Goal: Transaction & Acquisition: Purchase product/service

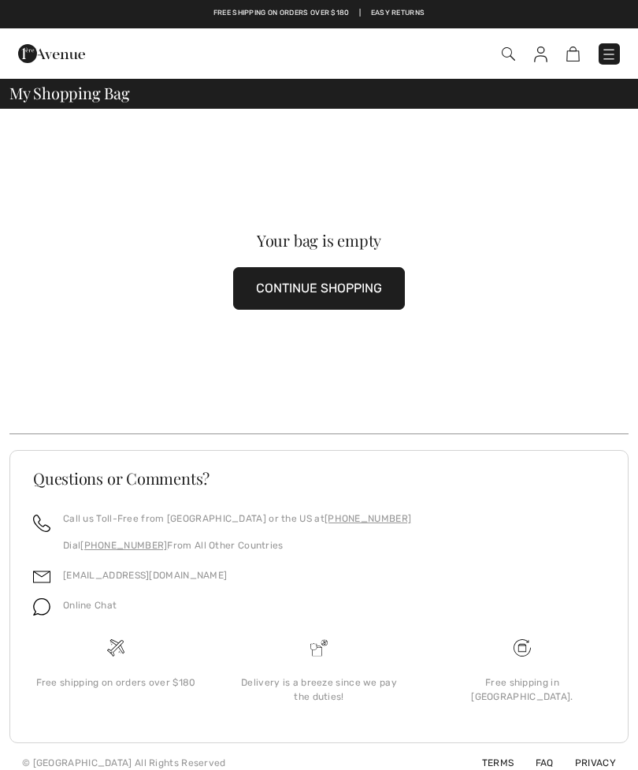
click at [604, 54] on img at bounding box center [609, 54] width 16 height 16
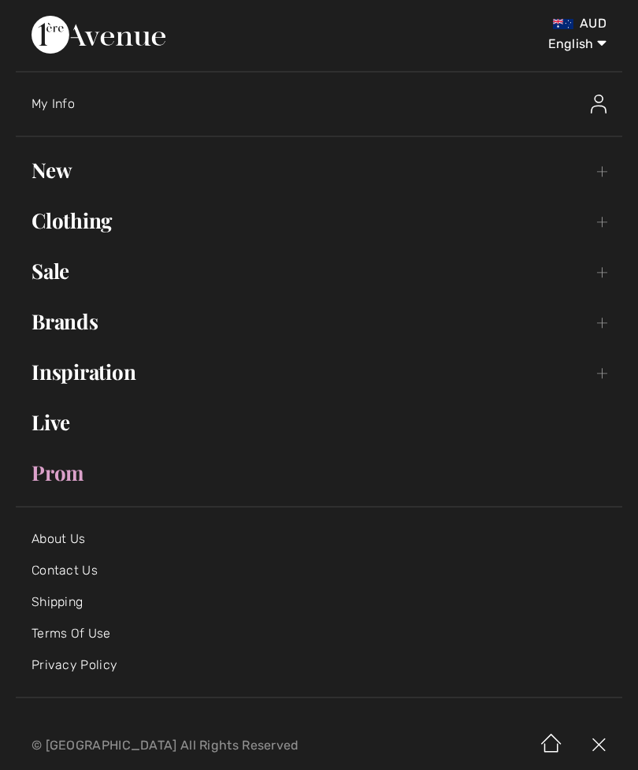
click at [83, 214] on link "Clothing Toggle submenu" at bounding box center [319, 220] width 607 height 35
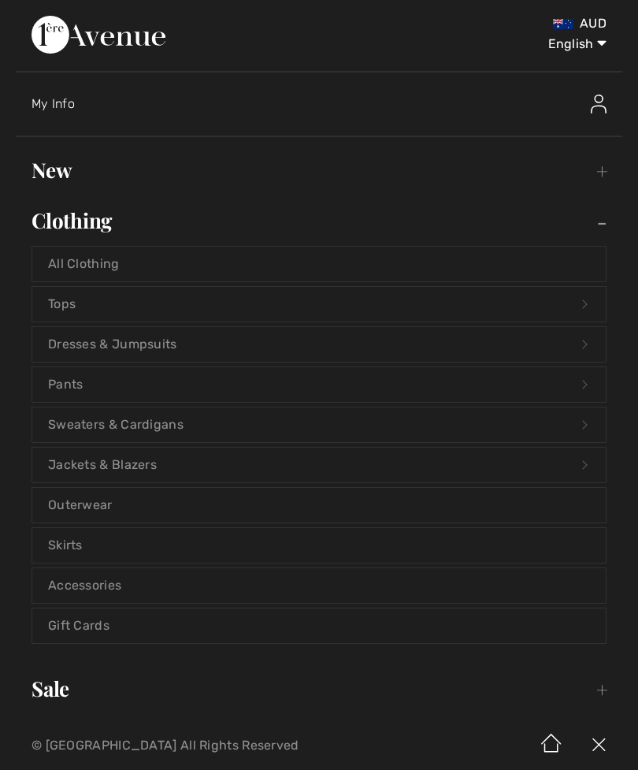
click at [74, 302] on link "Tops Open submenu" at bounding box center [319, 304] width 574 height 35
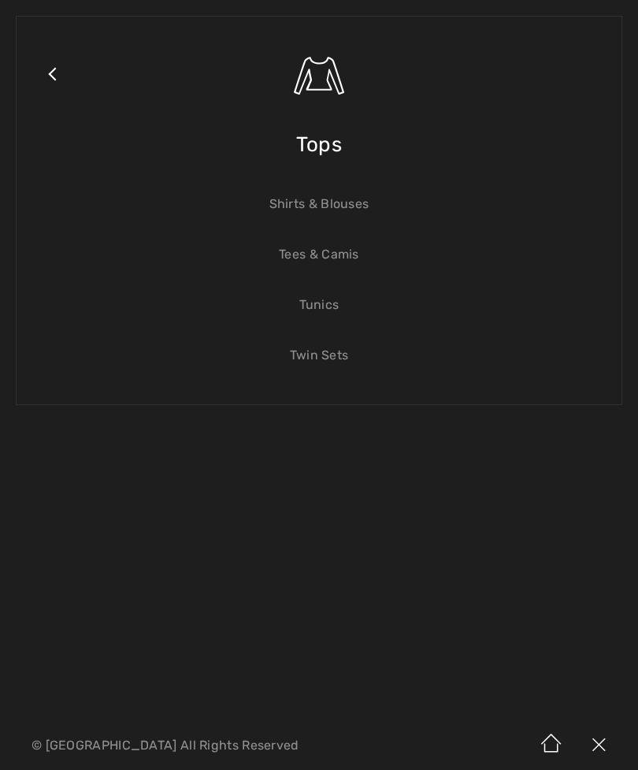
click at [50, 68] on link "Close submenu" at bounding box center [51, 93] width 39 height 123
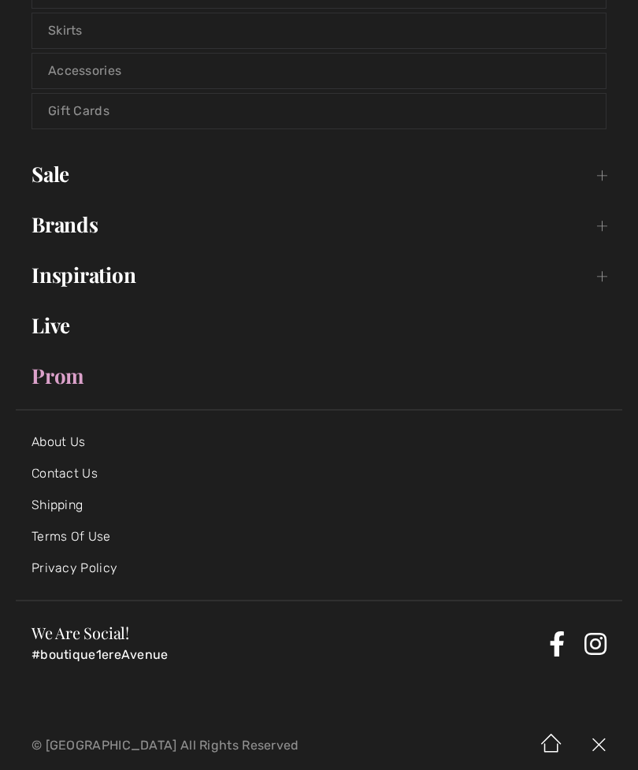
scroll to position [514, 0]
click at [67, 224] on link "Brands Open submenu" at bounding box center [319, 225] width 607 height 35
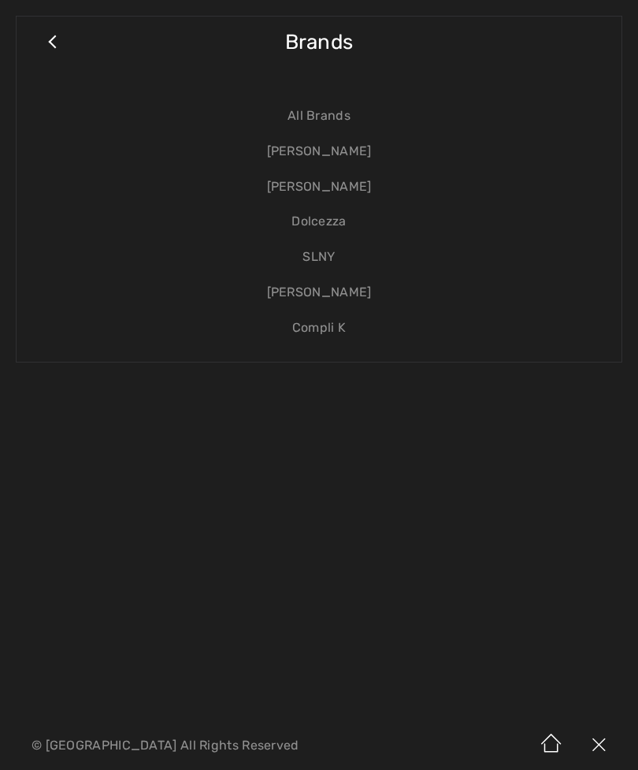
click at [347, 184] on link "[PERSON_NAME]" at bounding box center [319, 186] width 574 height 35
click at [310, 182] on link "[PERSON_NAME]" at bounding box center [319, 186] width 574 height 35
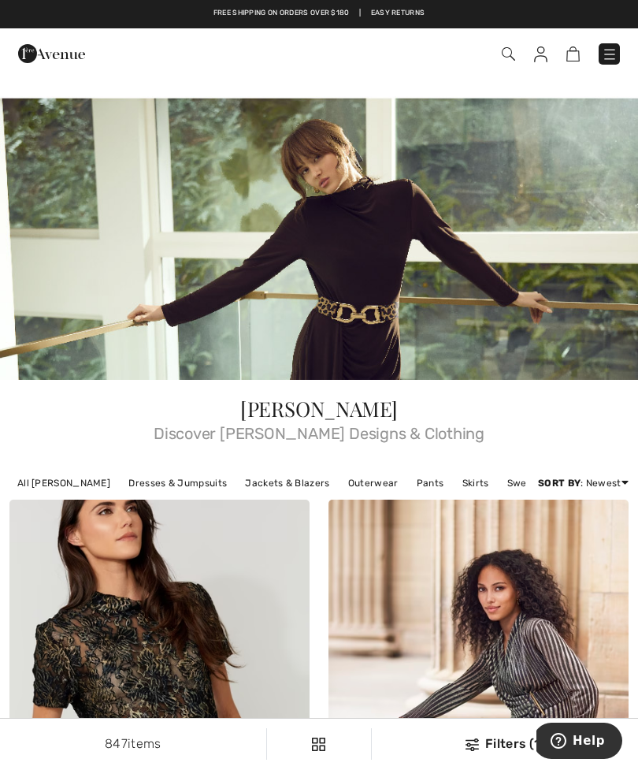
click at [504, 59] on img at bounding box center [508, 53] width 13 height 13
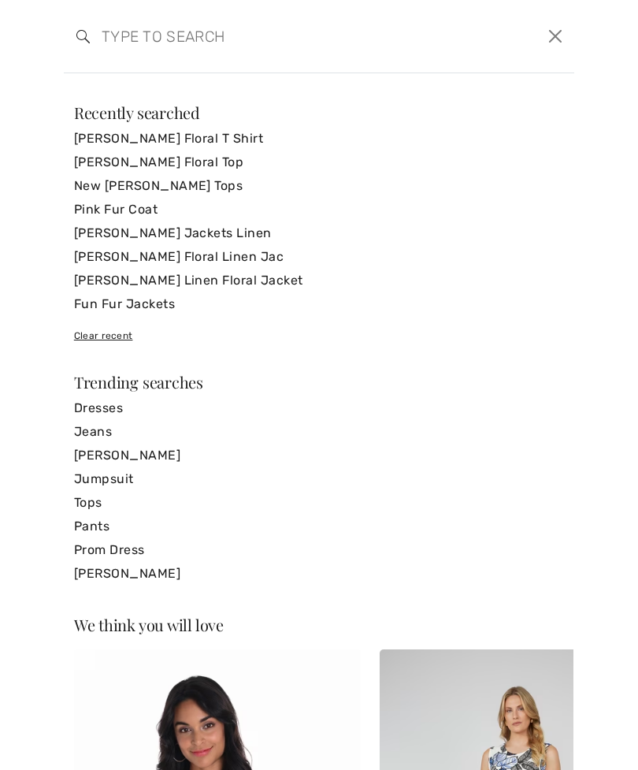
click at [132, 28] on input "search" at bounding box center [265, 36] width 350 height 47
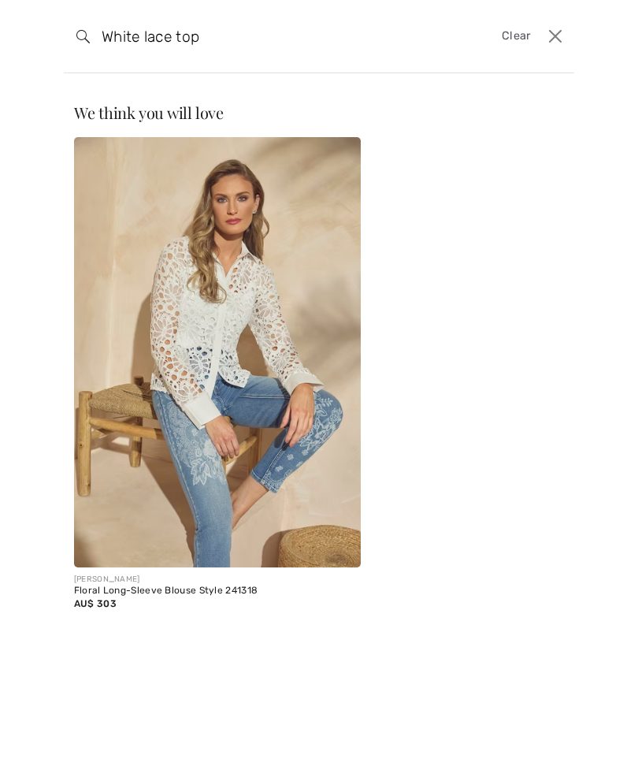
type input "White lace top"
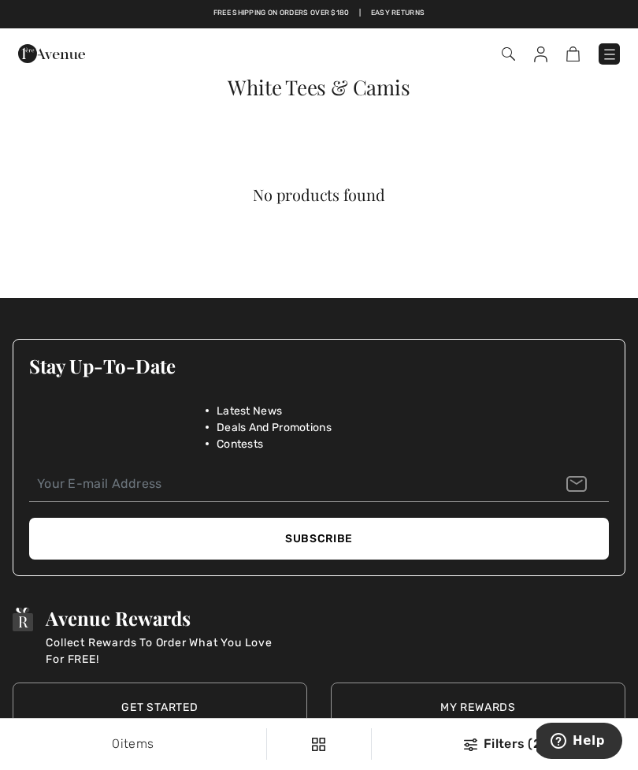
click at [513, 49] on img at bounding box center [508, 53] width 13 height 13
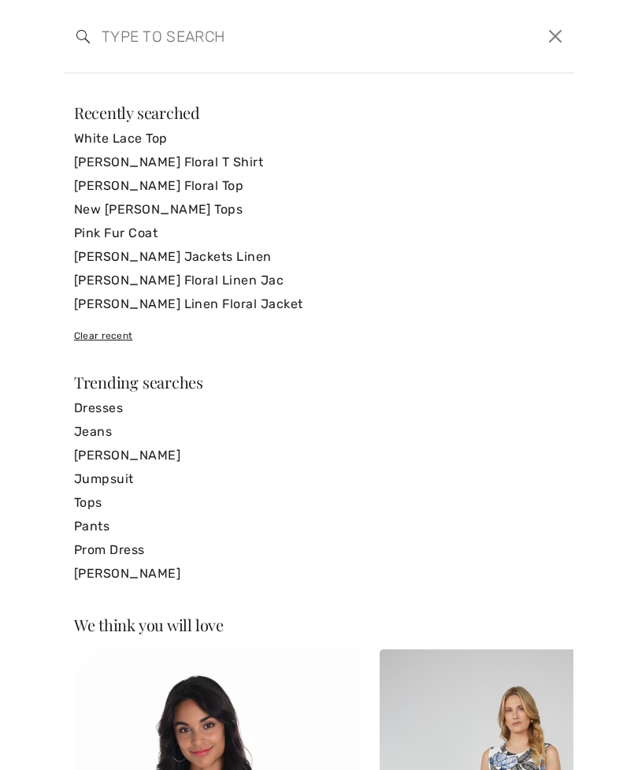
click at [127, 37] on input "search" at bounding box center [265, 36] width 350 height 47
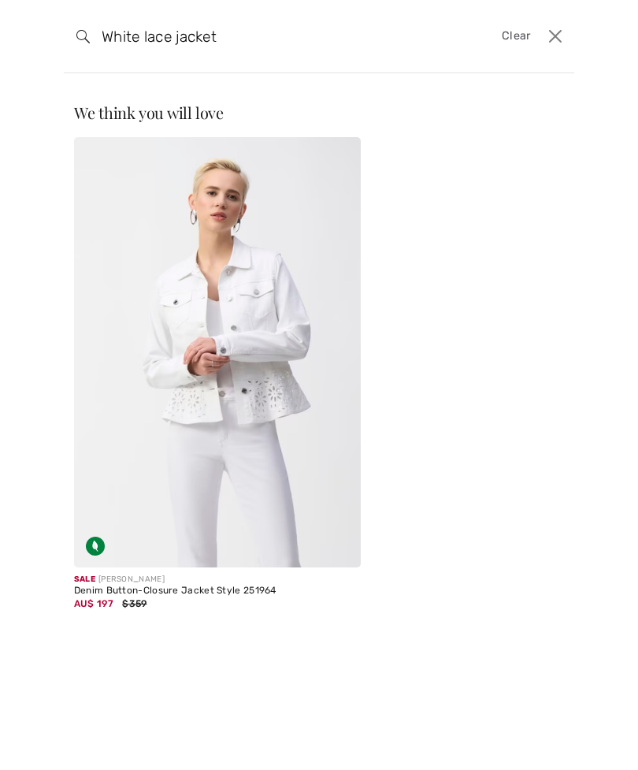
type input "White lace jacket"
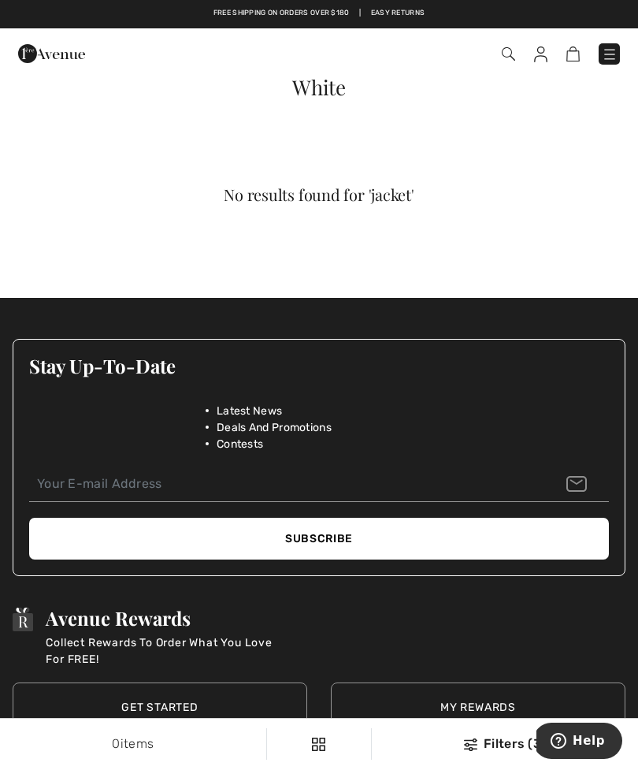
click at [542, 55] on img at bounding box center [540, 54] width 13 height 16
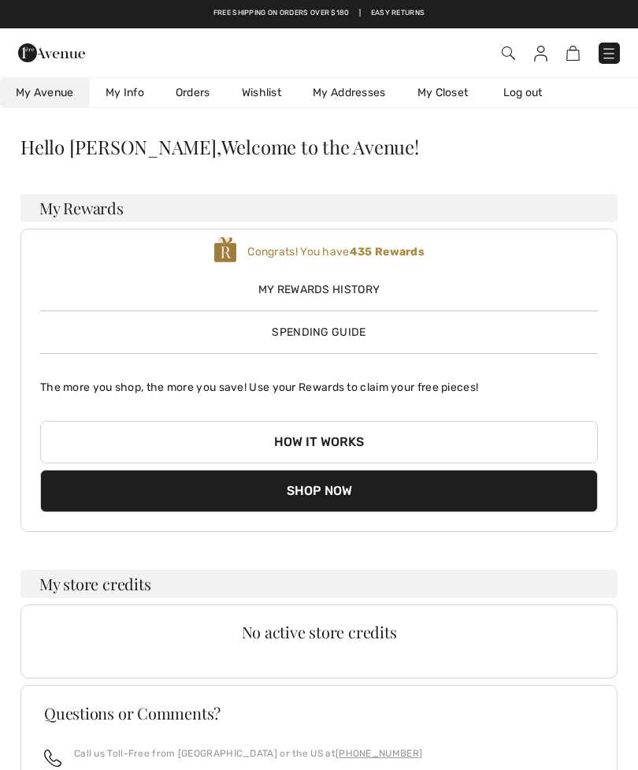
click at [319, 432] on button "How it works" at bounding box center [319, 442] width 558 height 43
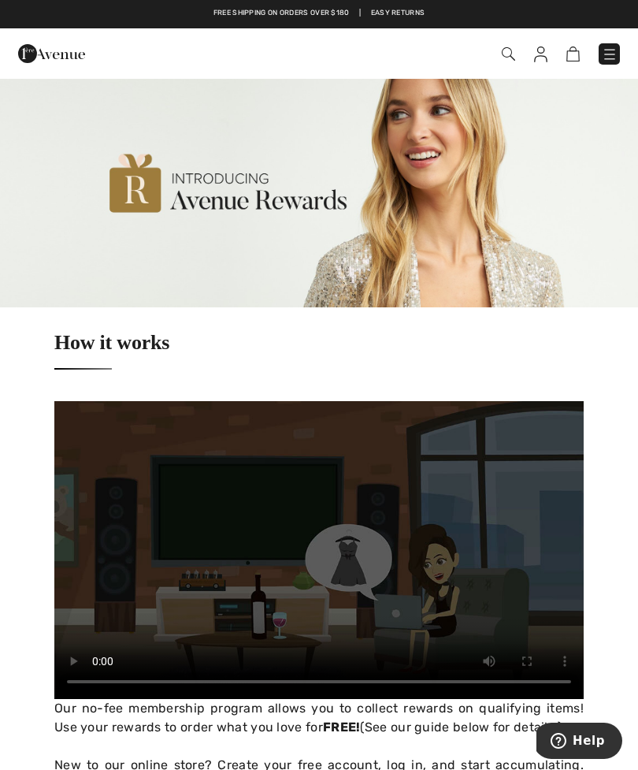
click at [603, 56] on img at bounding box center [610, 54] width 16 height 16
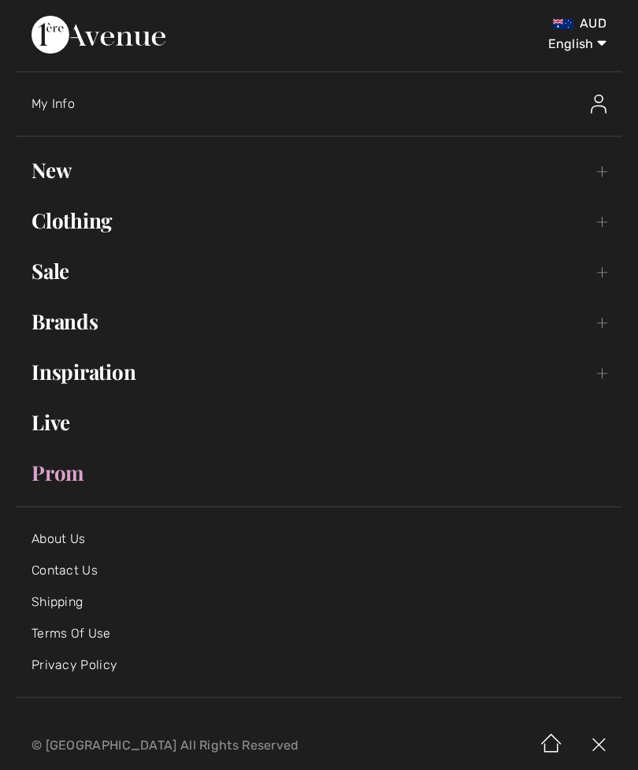
click at [58, 99] on span "My Info" at bounding box center [53, 103] width 43 height 15
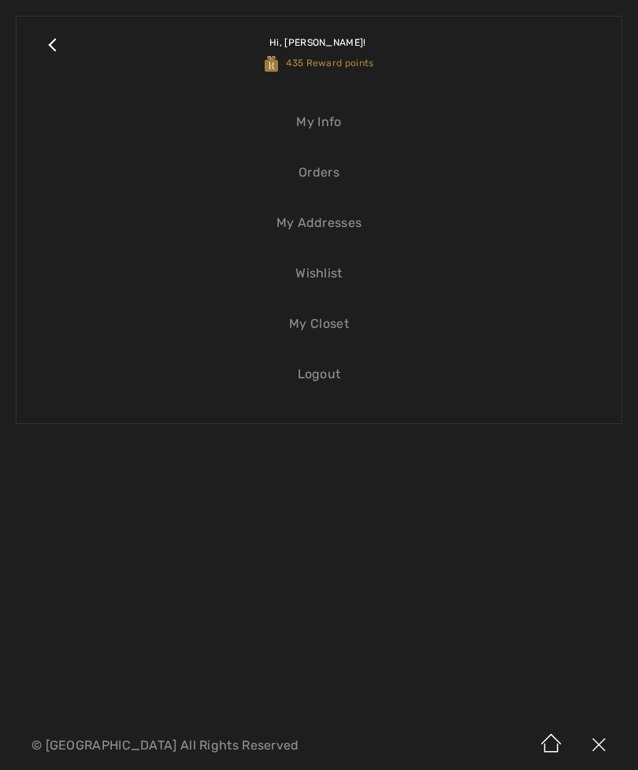
click at [328, 165] on link "Orders" at bounding box center [319, 172] width 574 height 35
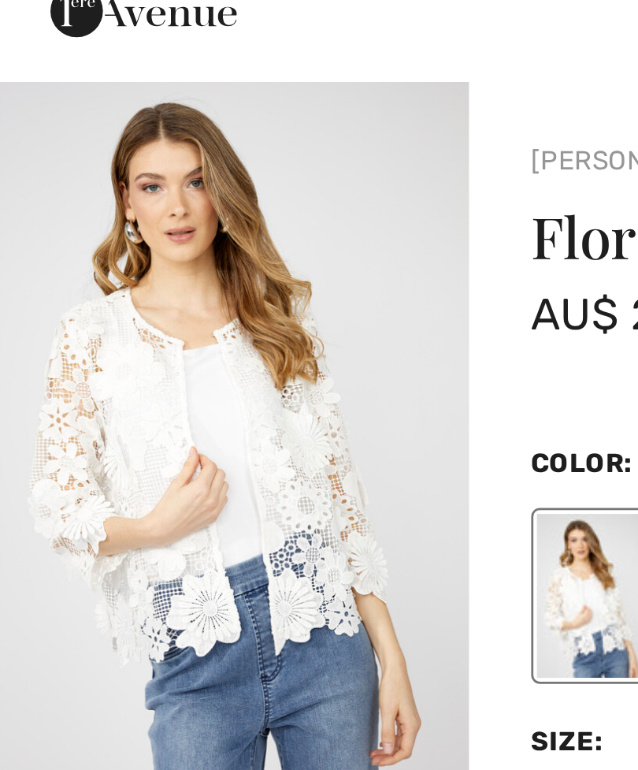
checkbox input "true"
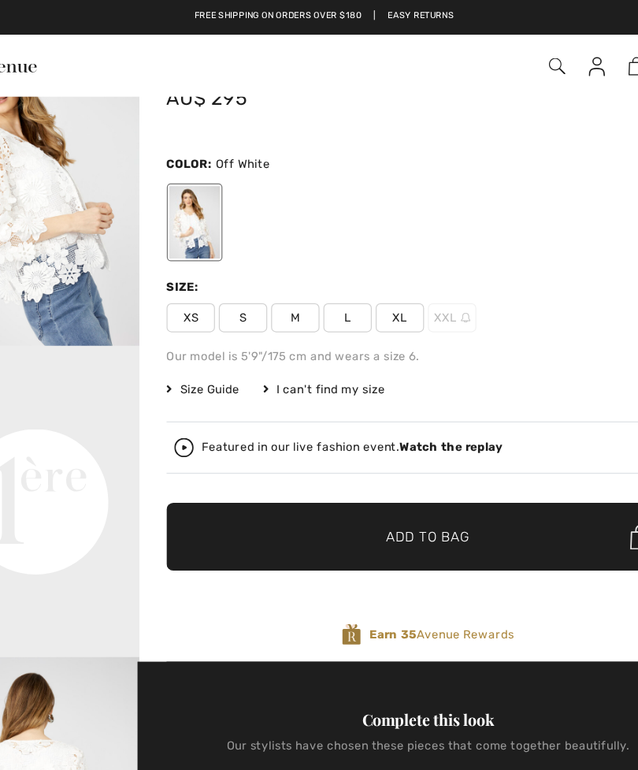
scroll to position [79, 0]
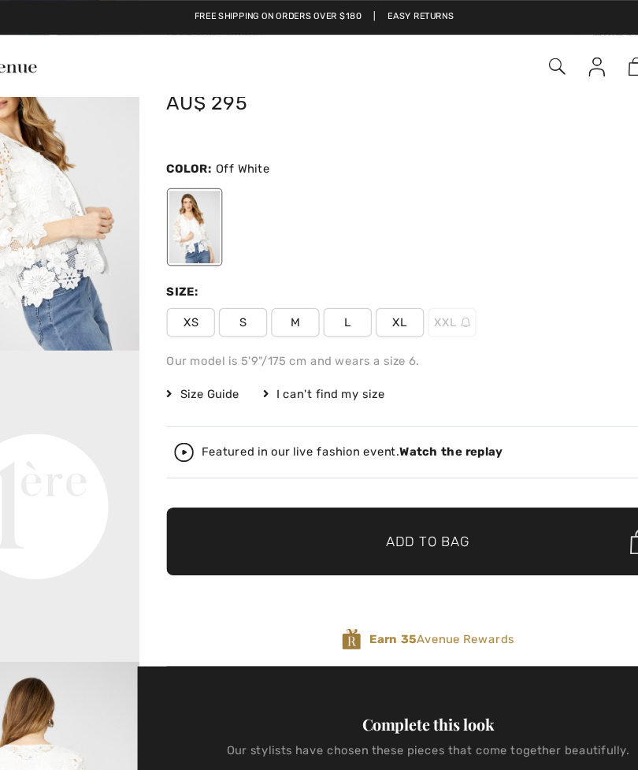
click at [191, 311] on div "Floral Lace Jacket Style 251523 AU$ 295 Color: Off White Size: XS S M L XL XXL …" at bounding box center [403, 294] width 425 height 496
click at [191, 315] on span "Size Guide" at bounding box center [220, 321] width 59 height 14
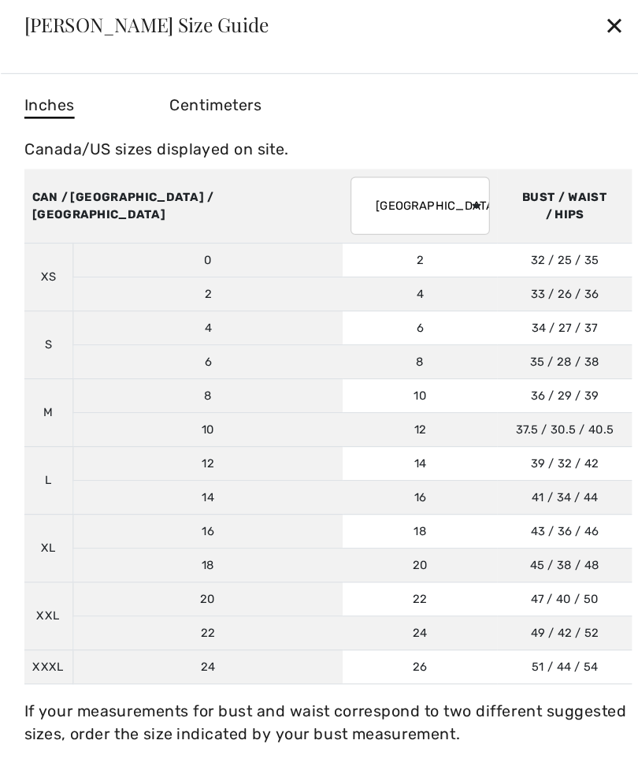
scroll to position [0, 0]
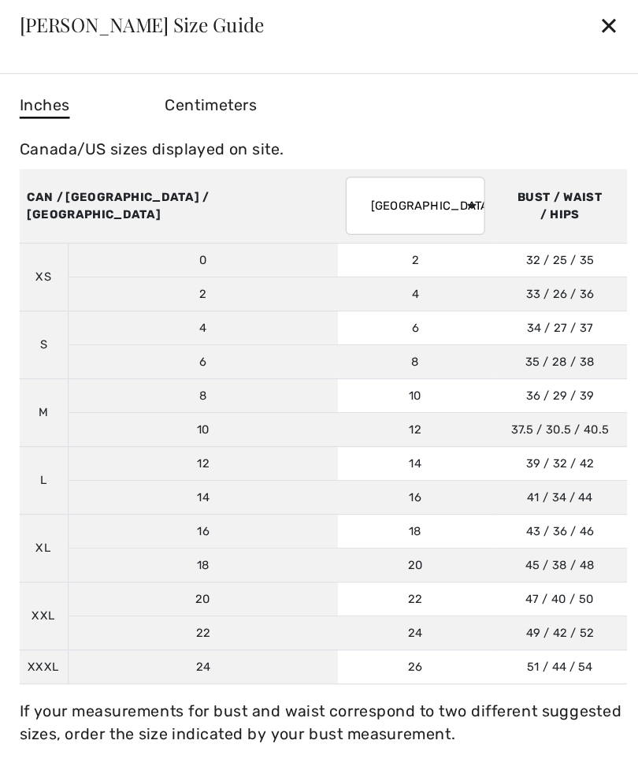
click at [547, 13] on div "✕" at bounding box center [555, 20] width 17 height 33
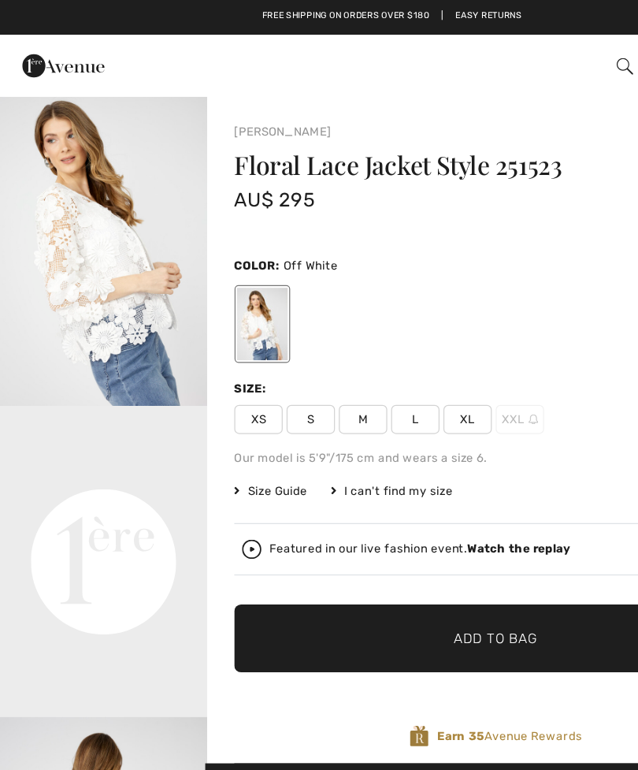
click at [232, 396] on span "Size Guide" at bounding box center [220, 399] width 59 height 14
